Goal: Task Accomplishment & Management: Manage account settings

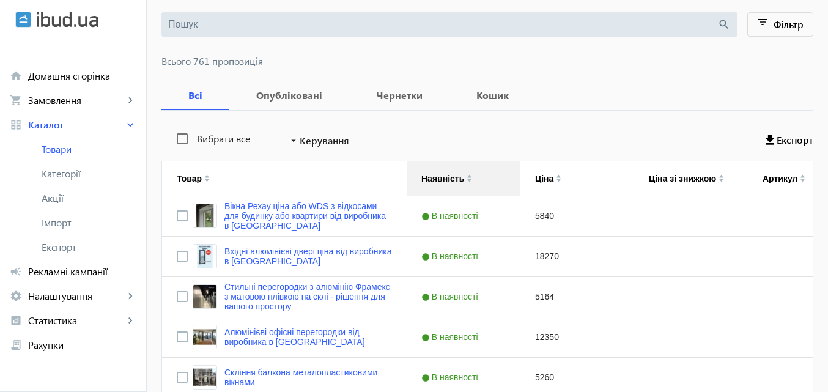
scroll to position [61, 0]
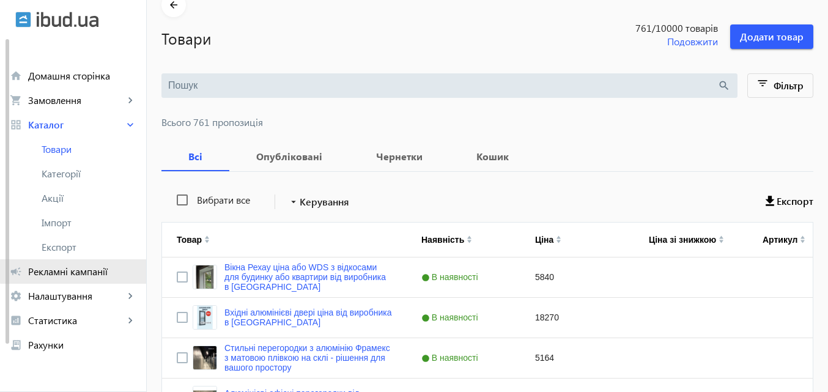
click at [100, 272] on span "Рекламні кампанії" at bounding box center [82, 272] width 108 height 12
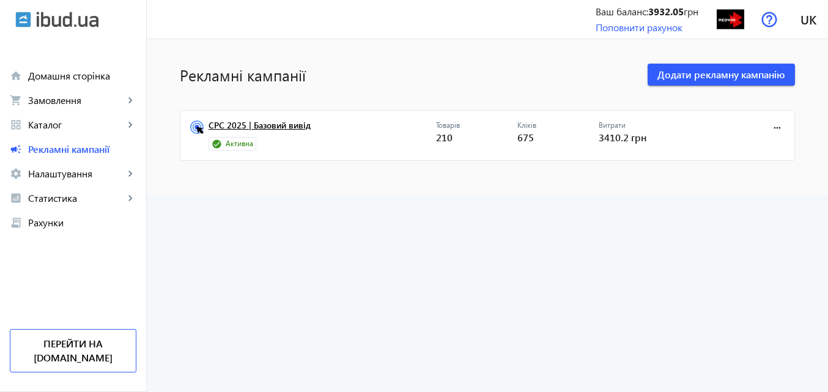
click at [265, 125] on link "CPC 2025 | Базовий вивід" at bounding box center [323, 129] width 228 height 17
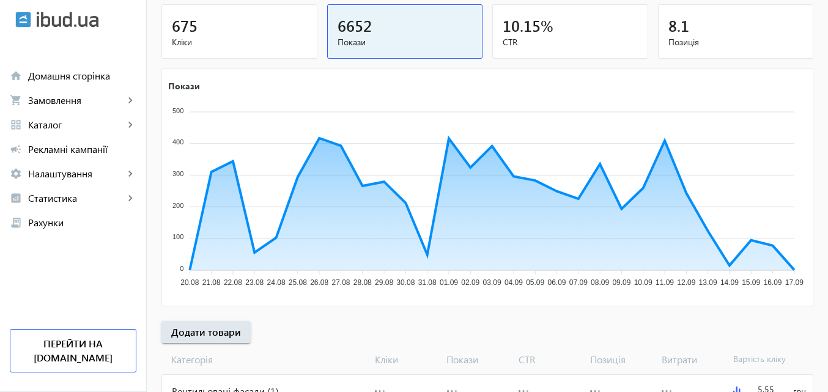
scroll to position [184, 0]
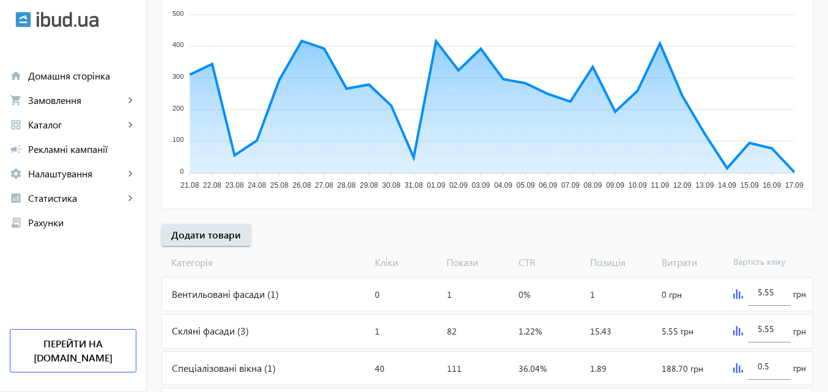
scroll to position [245, 0]
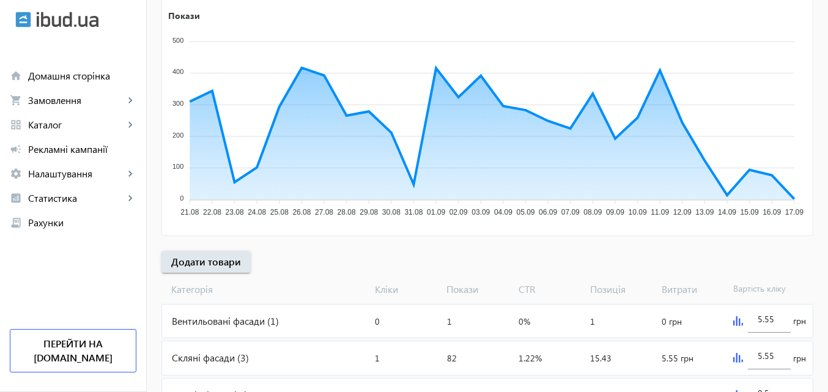
scroll to position [245, 0]
